Goal: Task Accomplishment & Management: Use online tool/utility

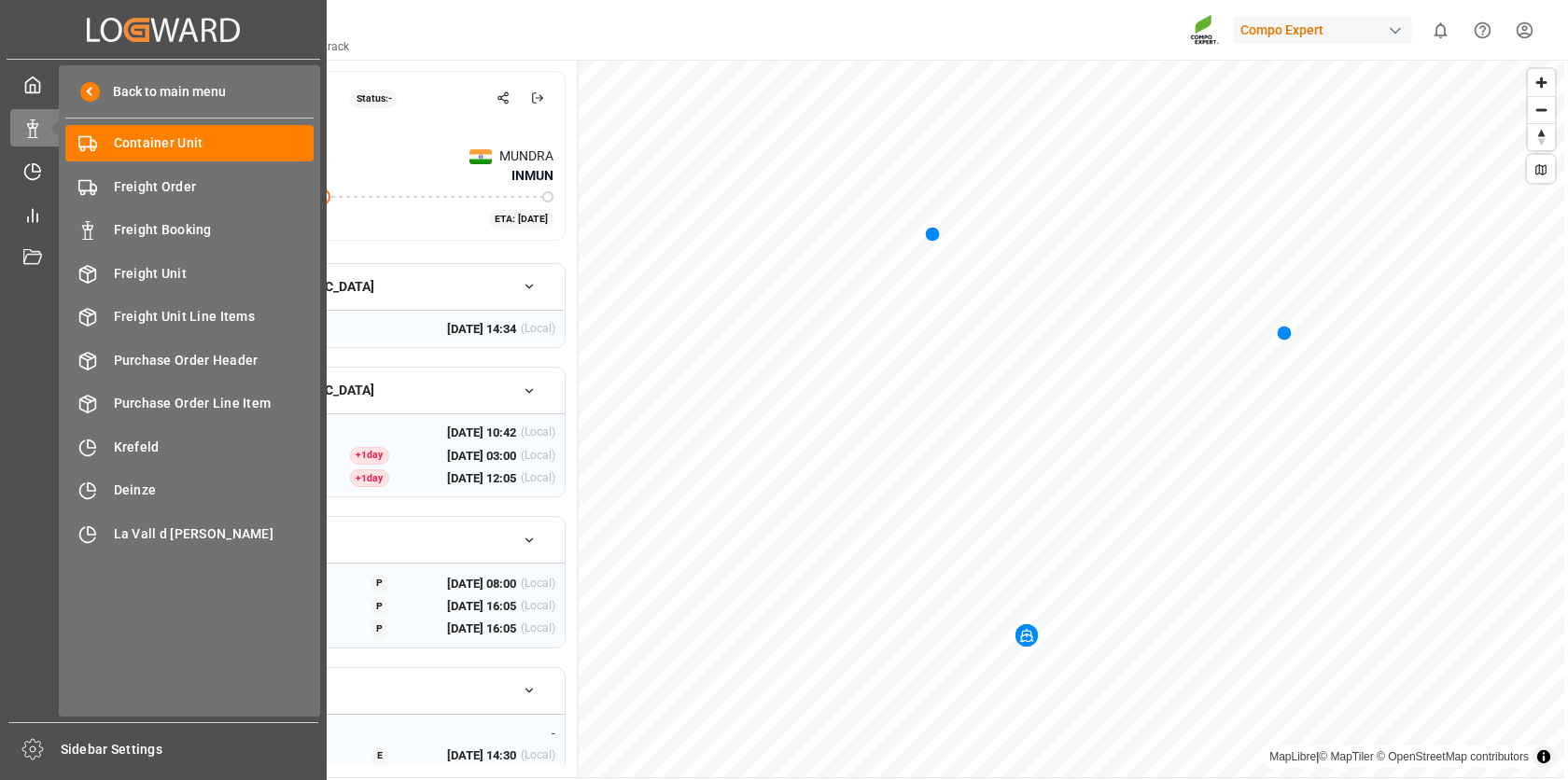
scroll to position [14, 0]
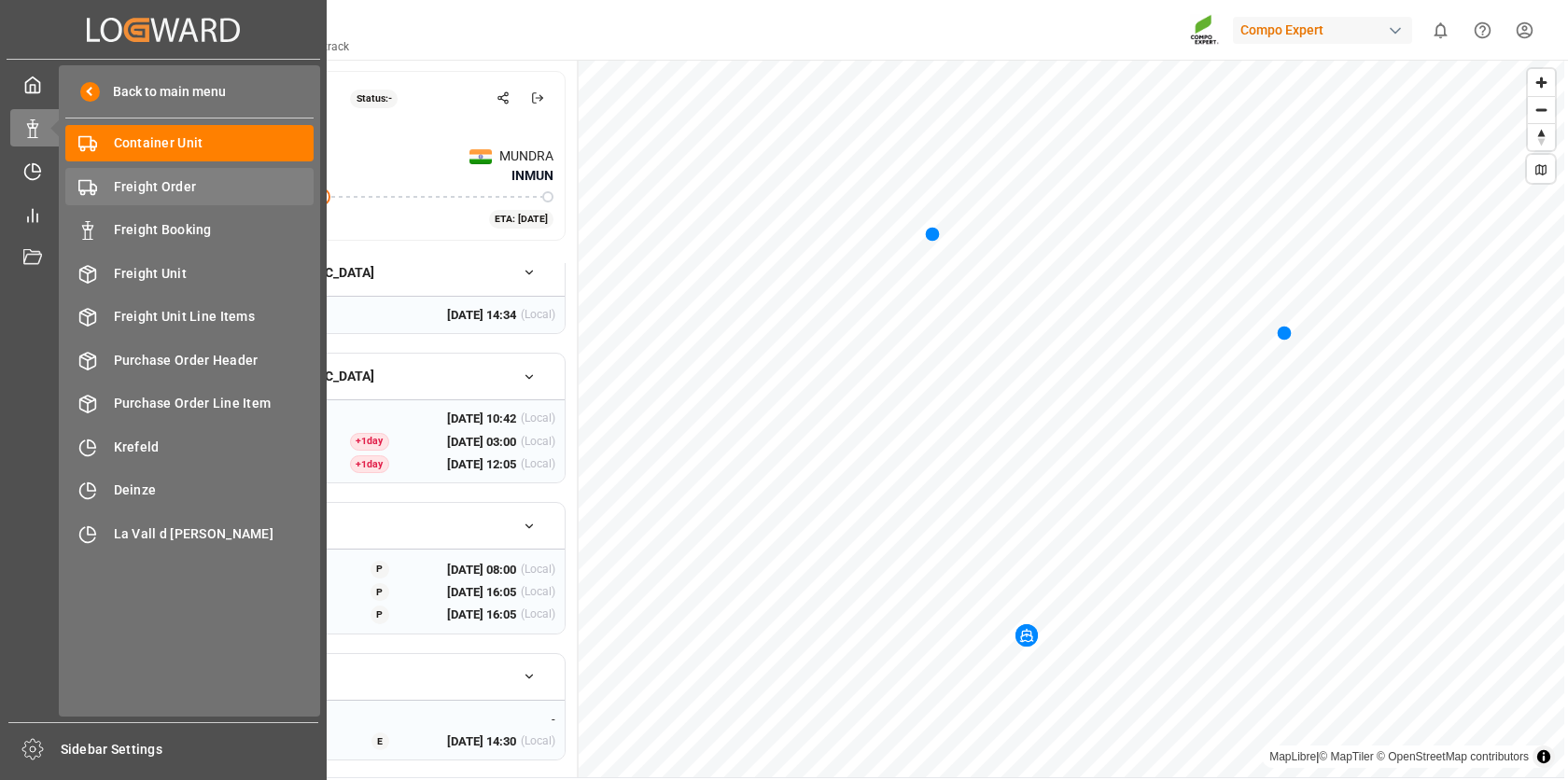
click at [151, 184] on span "Freight Order" at bounding box center [214, 186] width 200 height 20
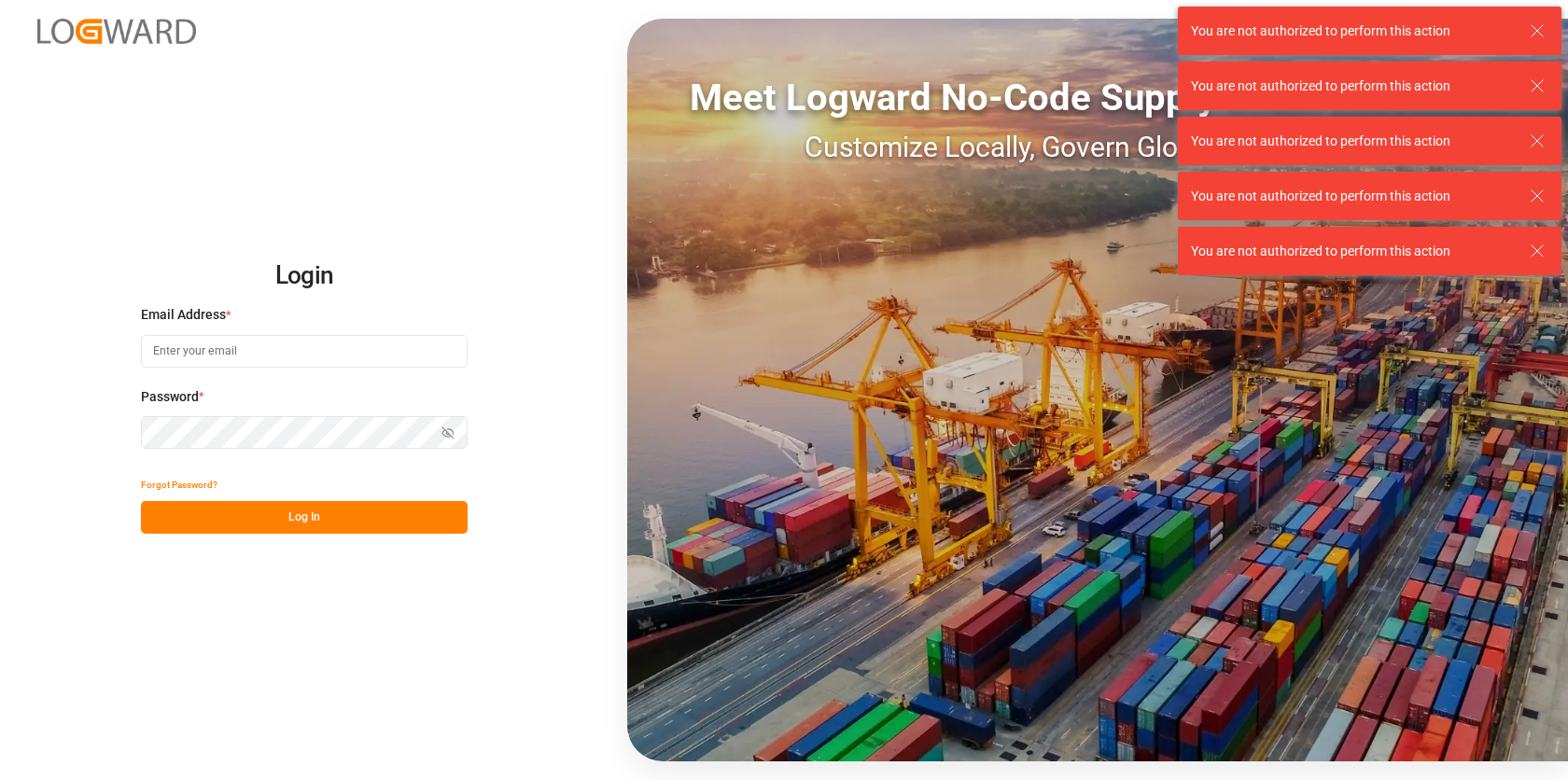
type input "[EMAIL_ADDRESS][PERSON_NAME][DOMAIN_NAME]"
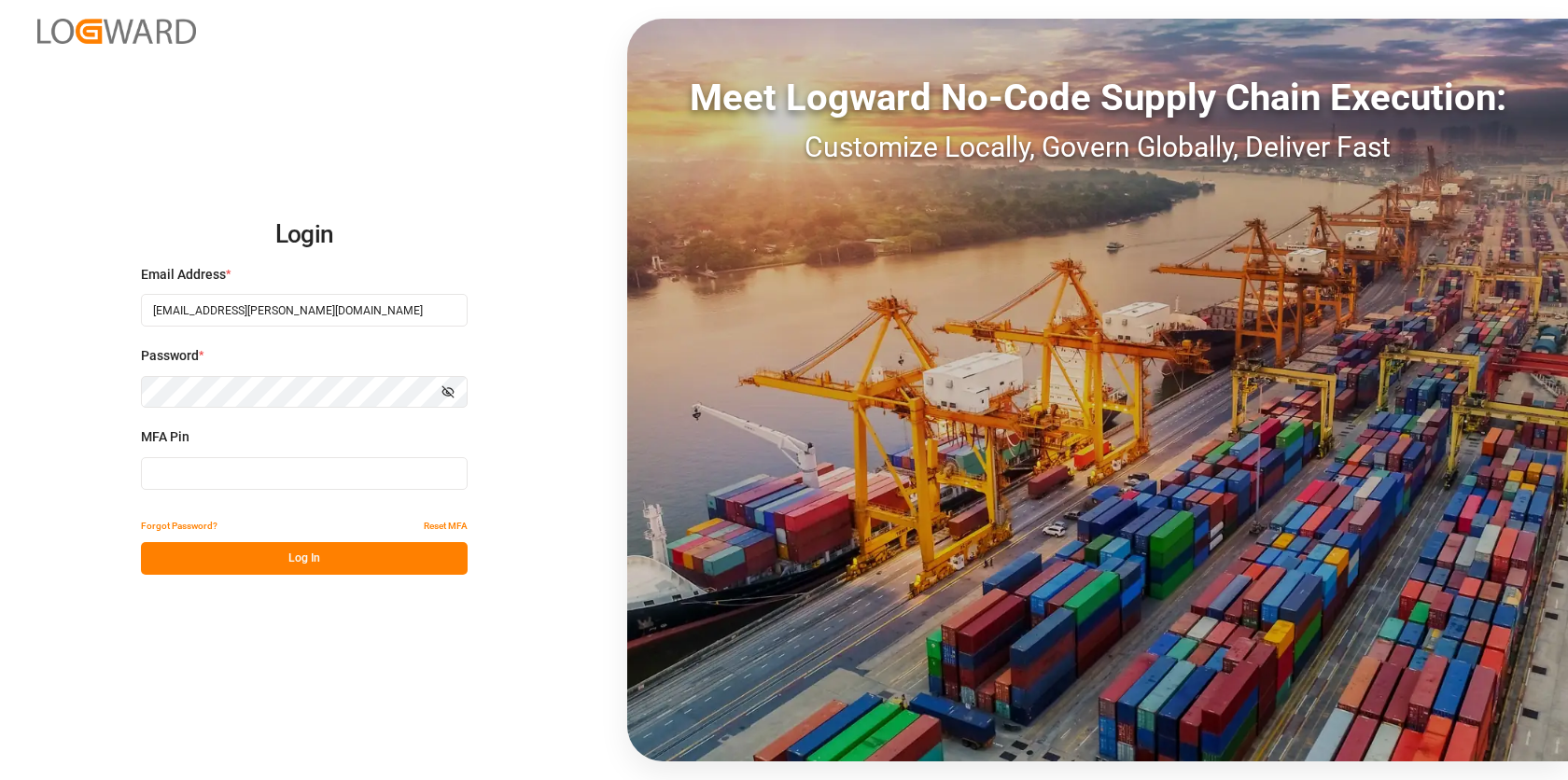
type input "767435"
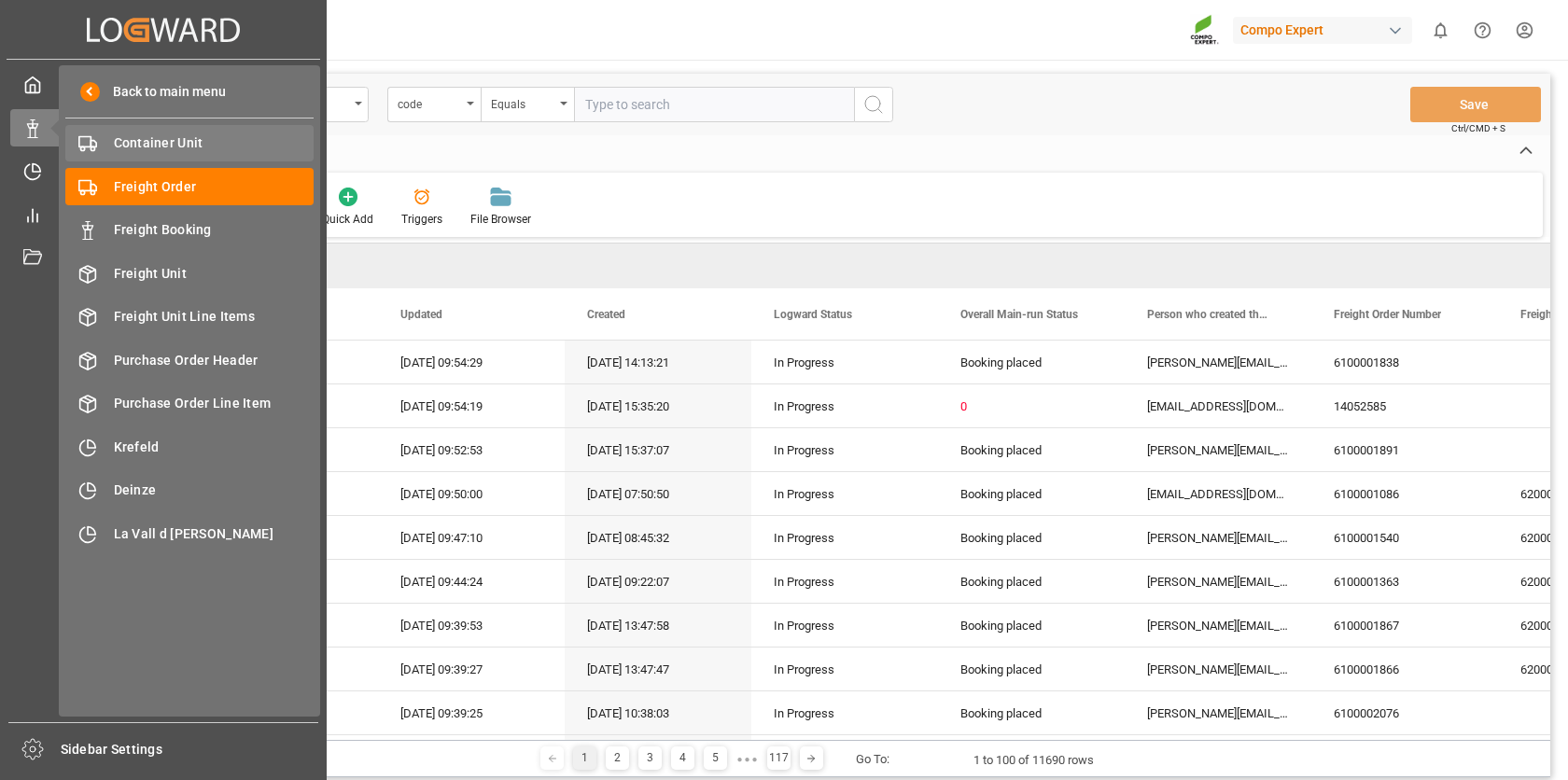
click at [156, 142] on span "Container Unit" at bounding box center [214, 143] width 200 height 20
